Goal: Information Seeking & Learning: Learn about a topic

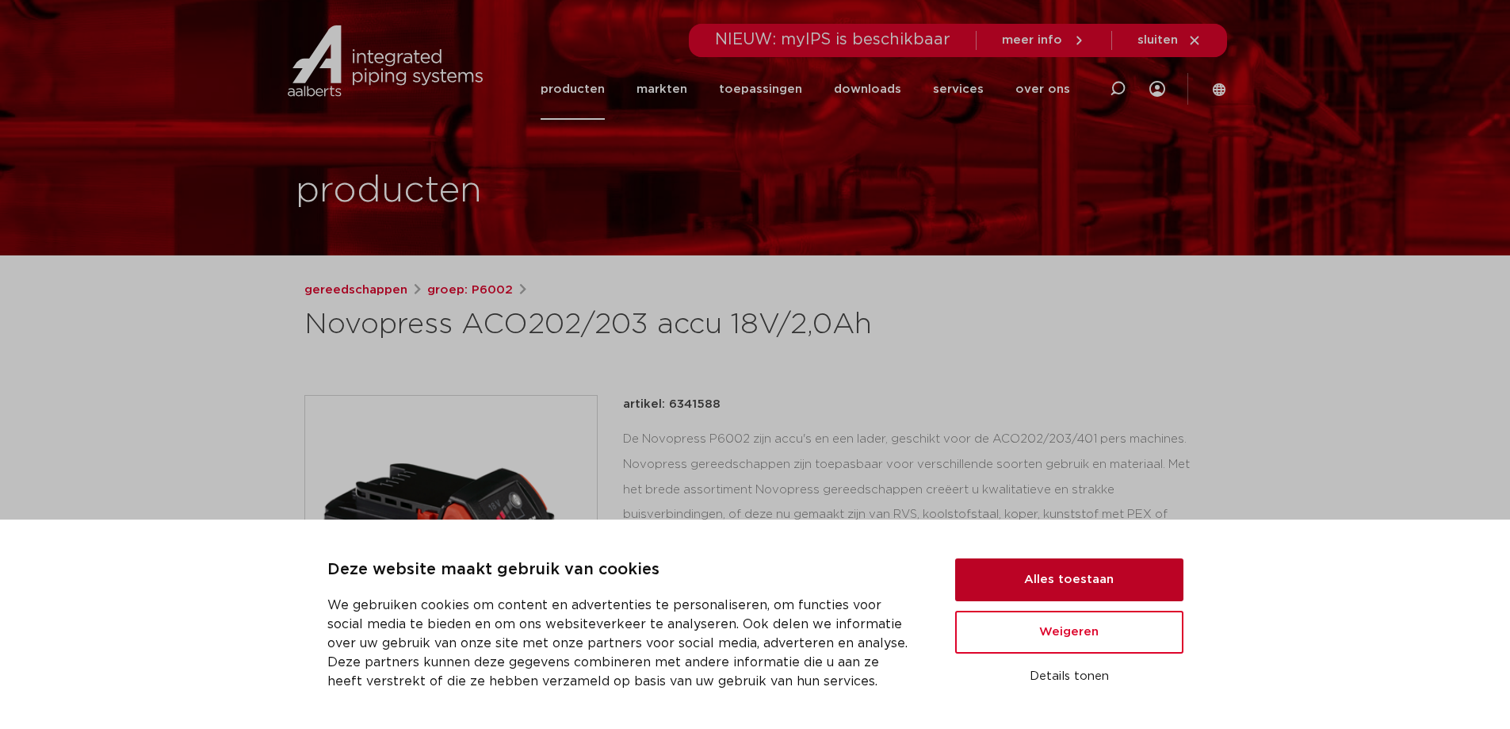
click at [1054, 581] on button "Alles toestaan" at bounding box center [1069, 579] width 228 height 43
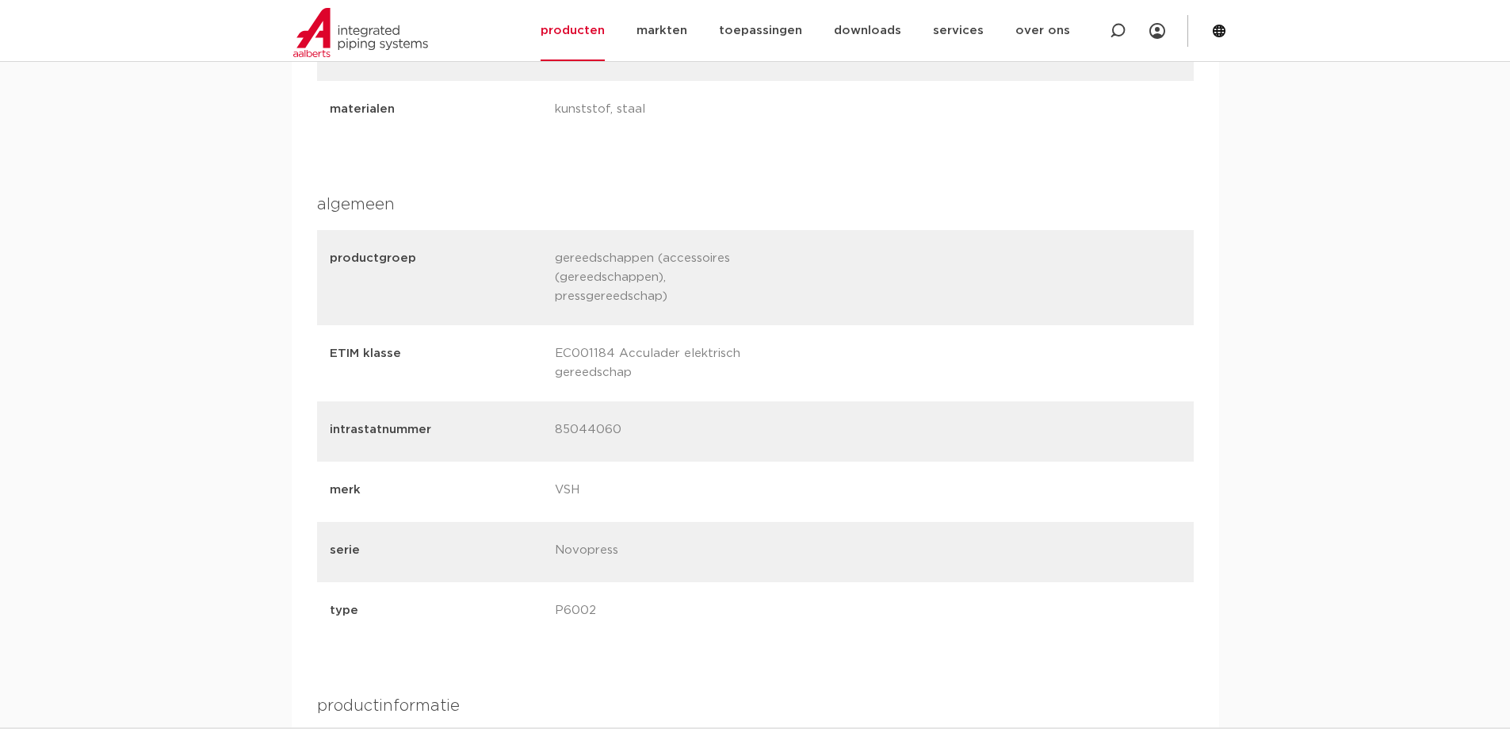
scroll to position [238, 0]
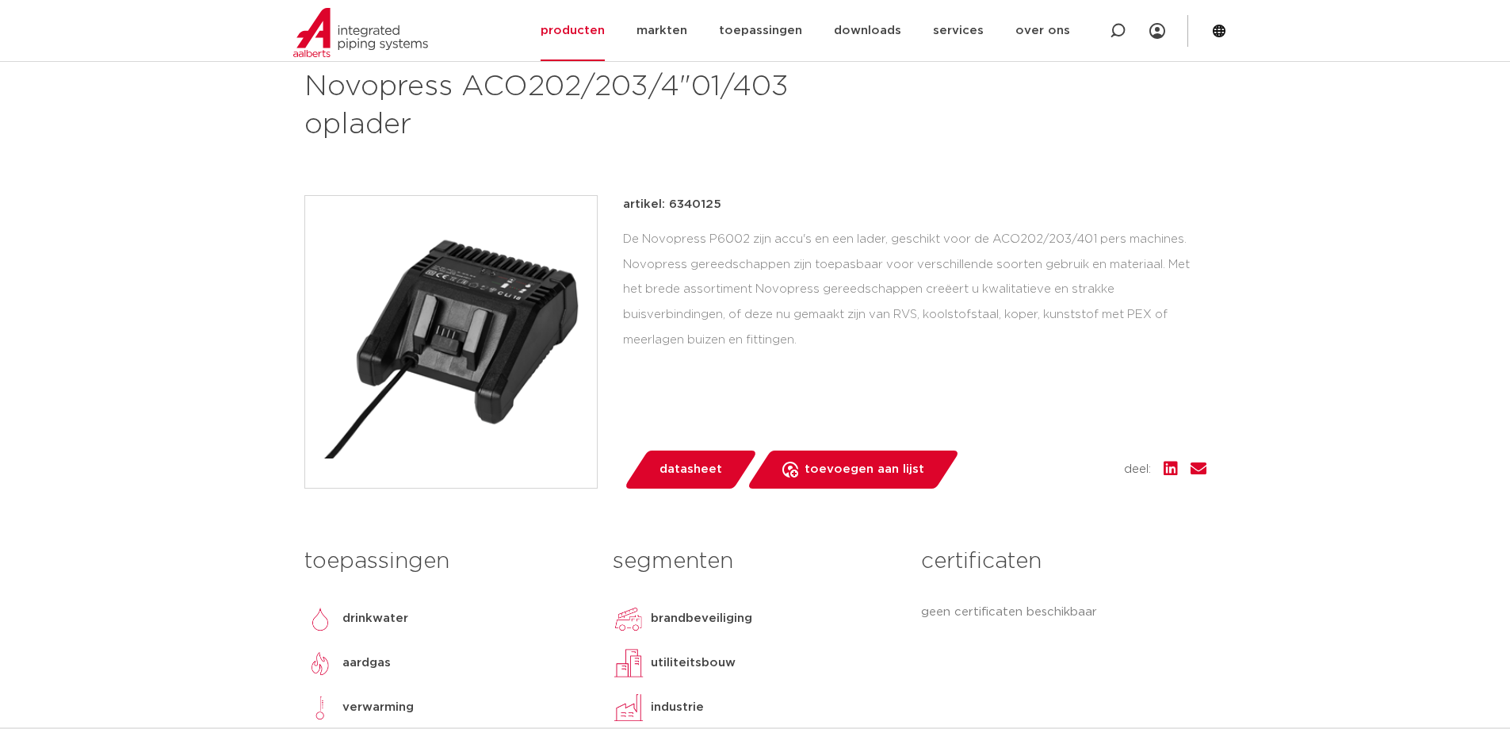
click at [505, 307] on img at bounding box center [451, 342] width 292 height 292
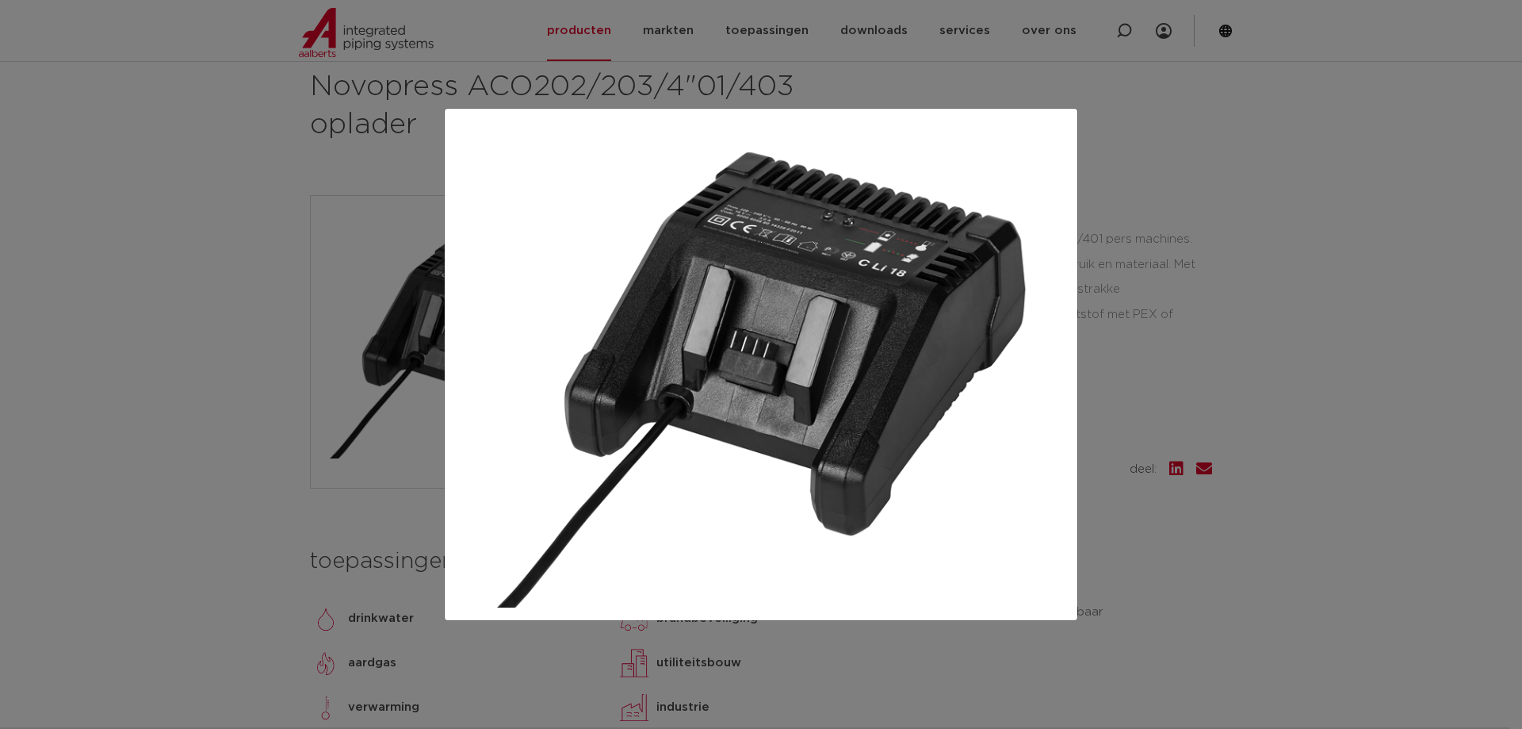
click at [1333, 260] on div at bounding box center [761, 364] width 1522 height 729
